Goal: Entertainment & Leisure: Browse casually

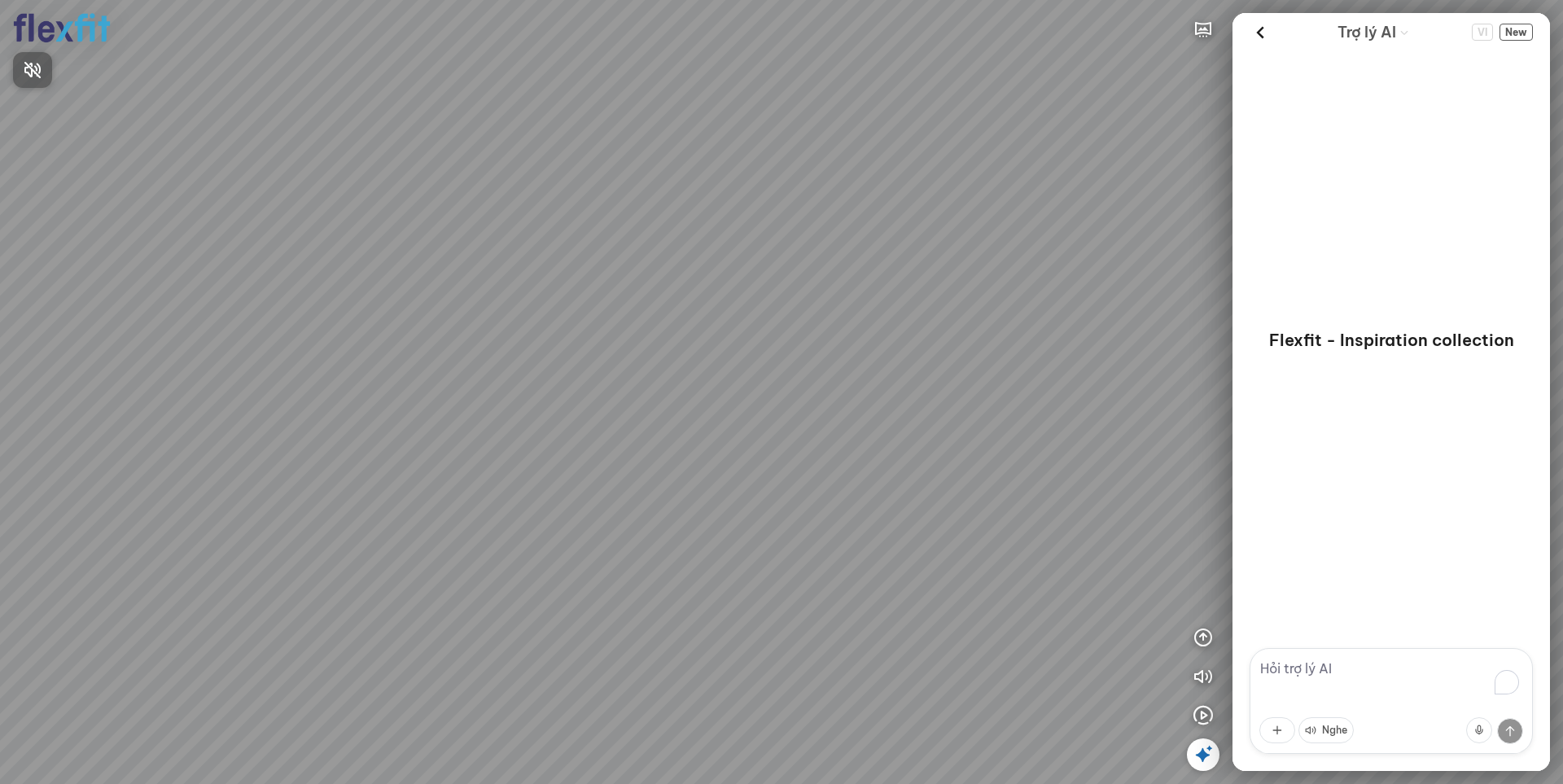
click at [1203, 716] on div at bounding box center [781, 392] width 1563 height 784
click at [1205, 716] on icon "button" at bounding box center [1203, 715] width 19 height 19
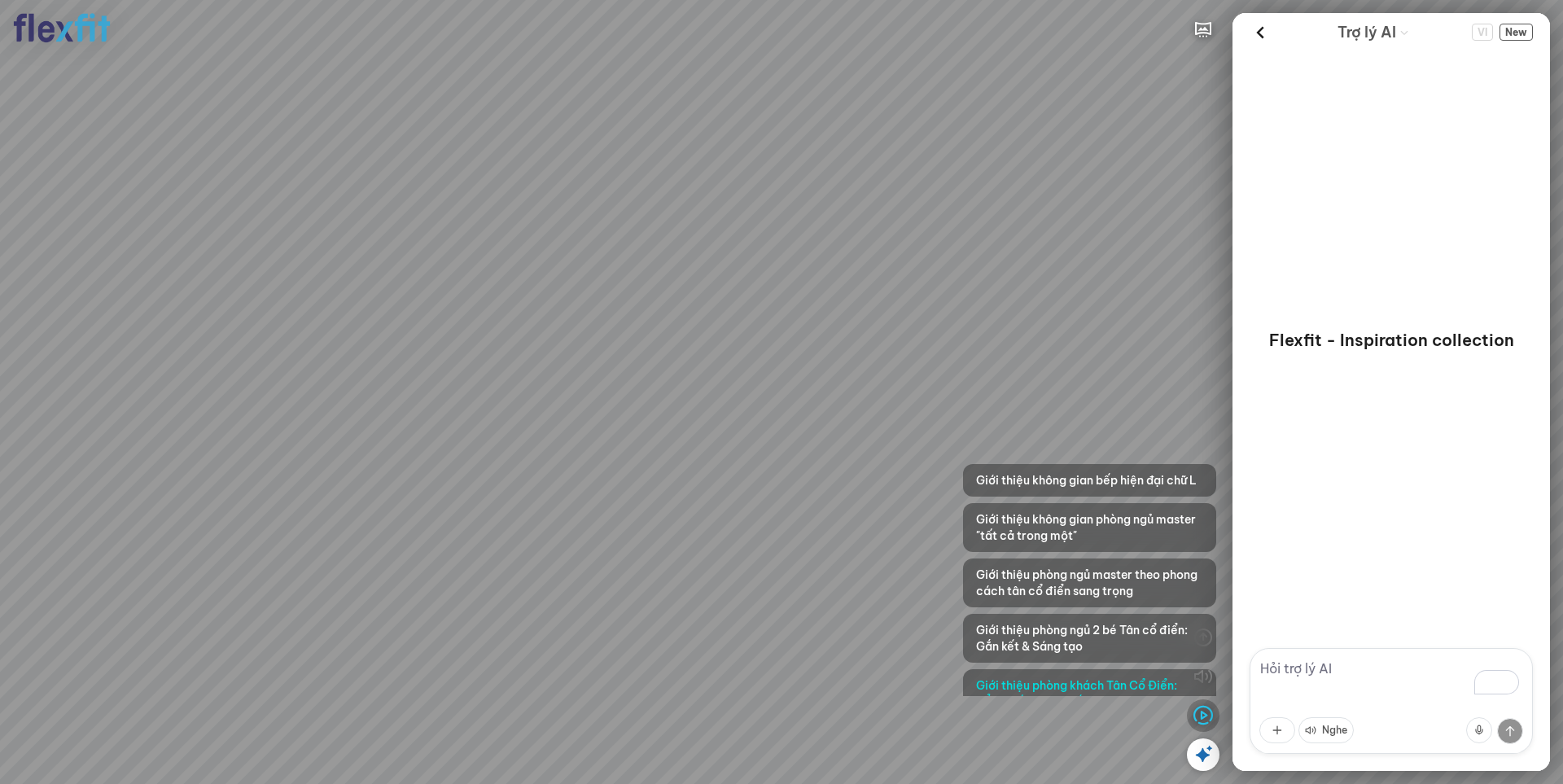
scroll to position [227, 0]
